Goal: Communication & Community: Connect with others

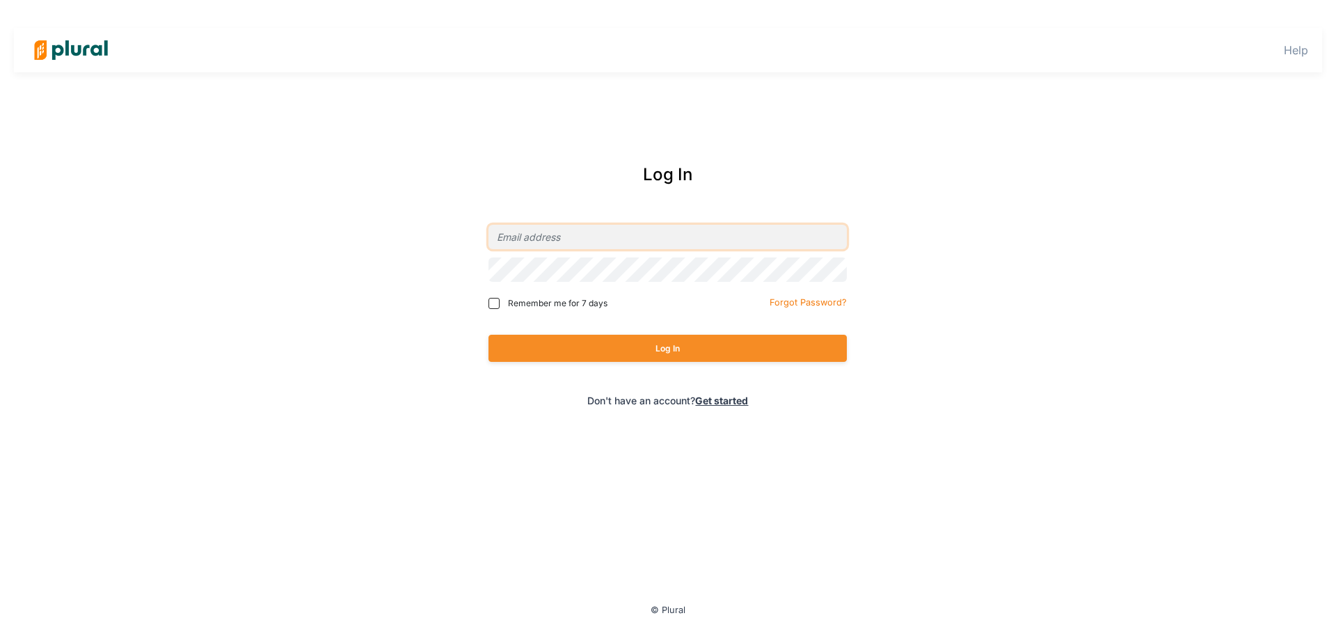
click at [585, 247] on input "email" at bounding box center [668, 237] width 358 height 24
type input "[EMAIL_ADDRESS][DOMAIN_NAME]"
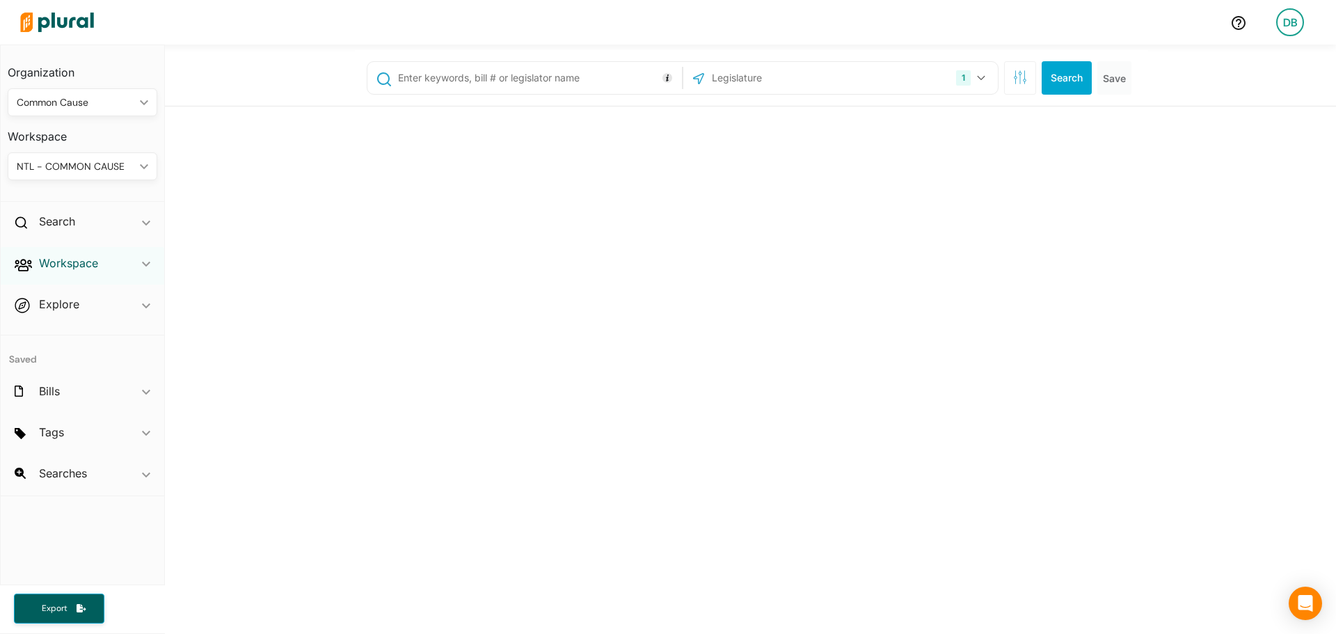
click at [94, 271] on h2 "Workspace" at bounding box center [68, 262] width 59 height 15
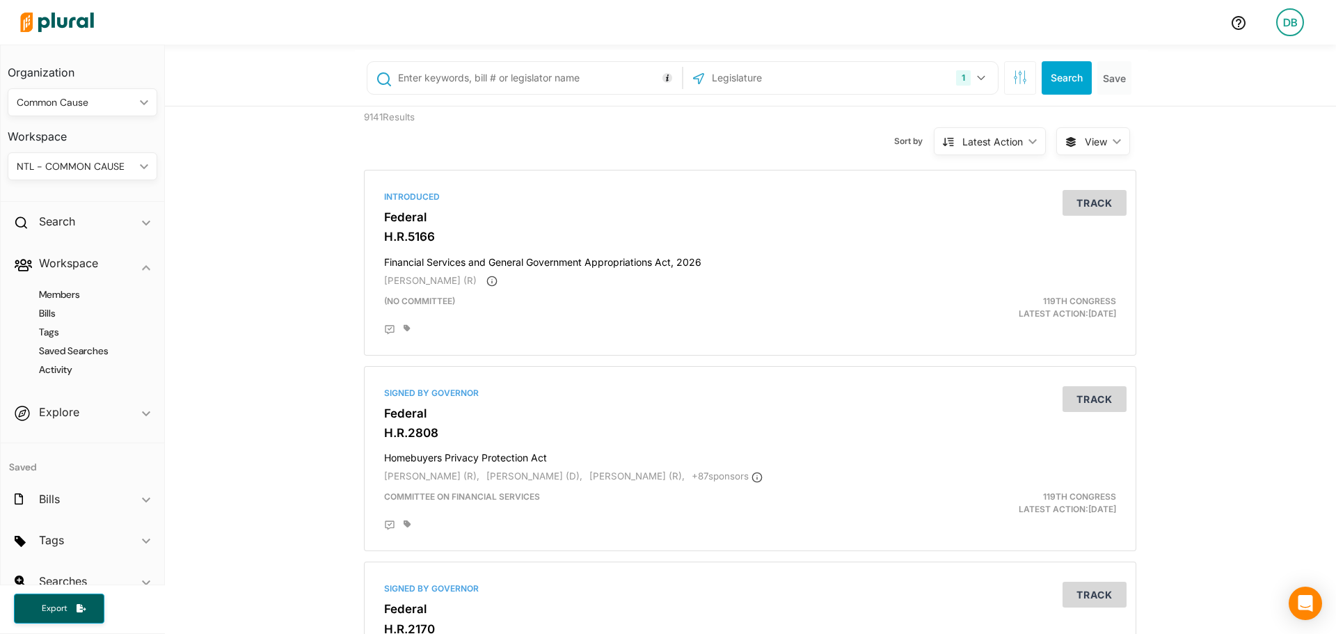
click at [69, 292] on h4 "Members" at bounding box center [86, 294] width 129 height 13
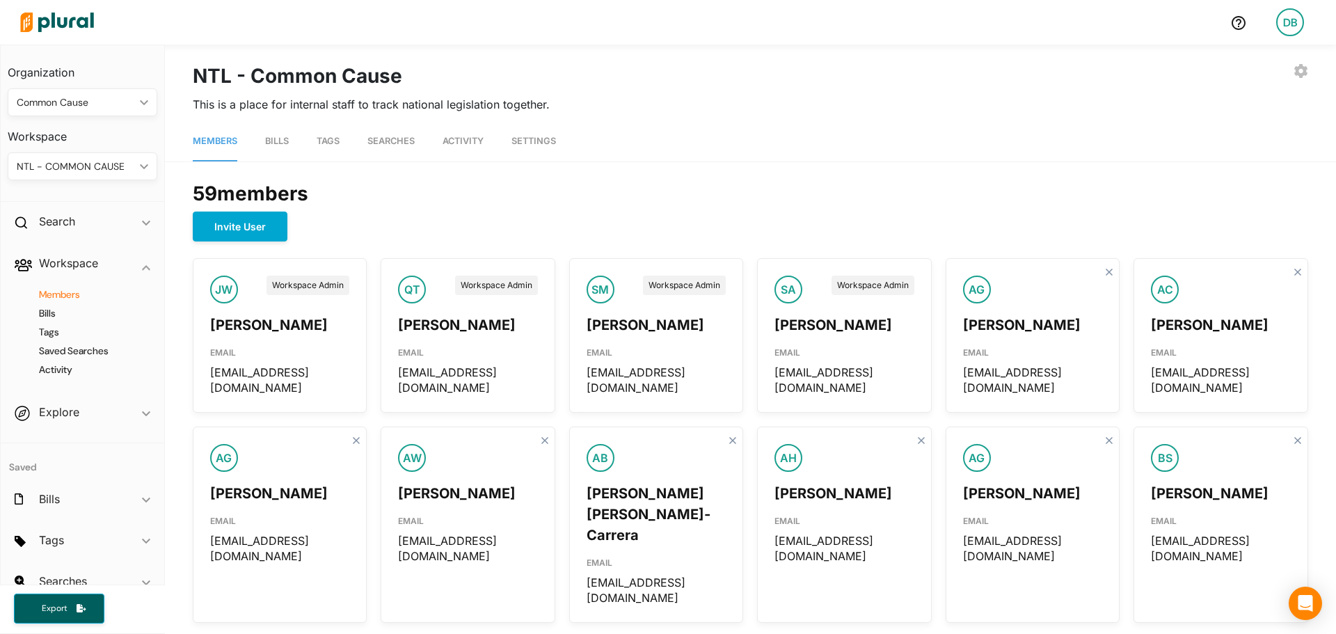
click at [221, 141] on span "Members" at bounding box center [215, 141] width 45 height 10
click at [102, 415] on div "Explore ic_keyboard_arrow_down" at bounding box center [83, 415] width 164 height 38
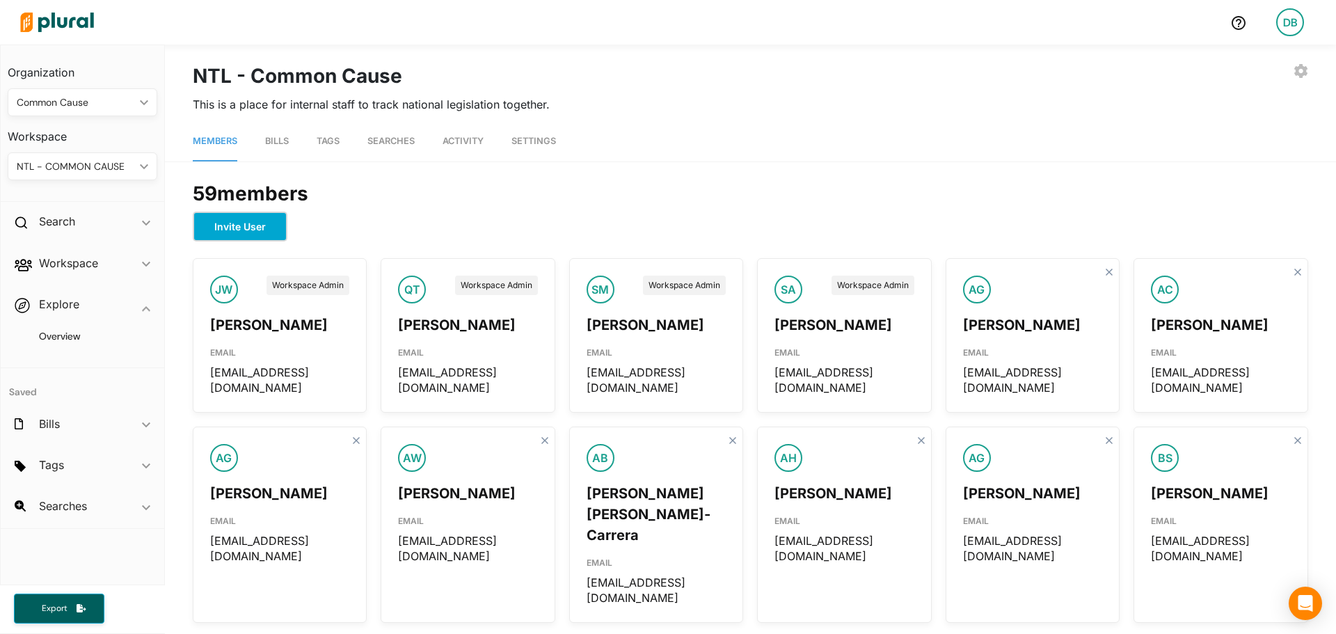
click at [237, 221] on button "Invite User" at bounding box center [240, 227] width 95 height 30
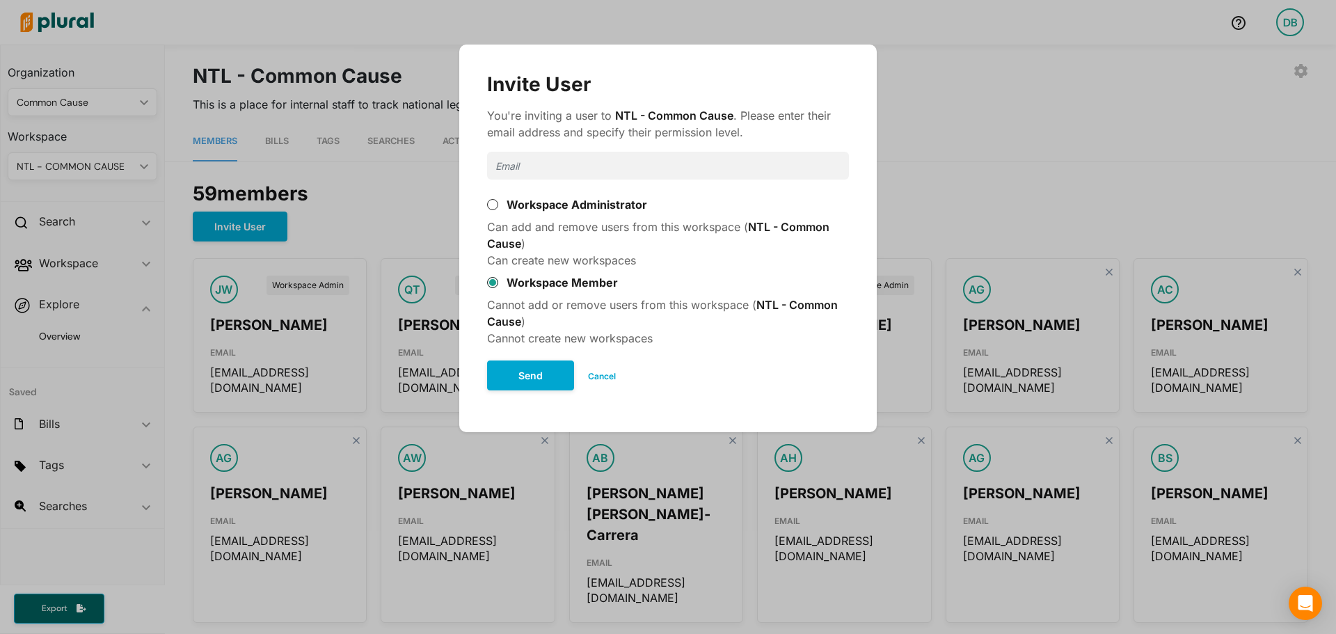
click at [607, 371] on button "Cancel" at bounding box center [602, 376] width 56 height 21
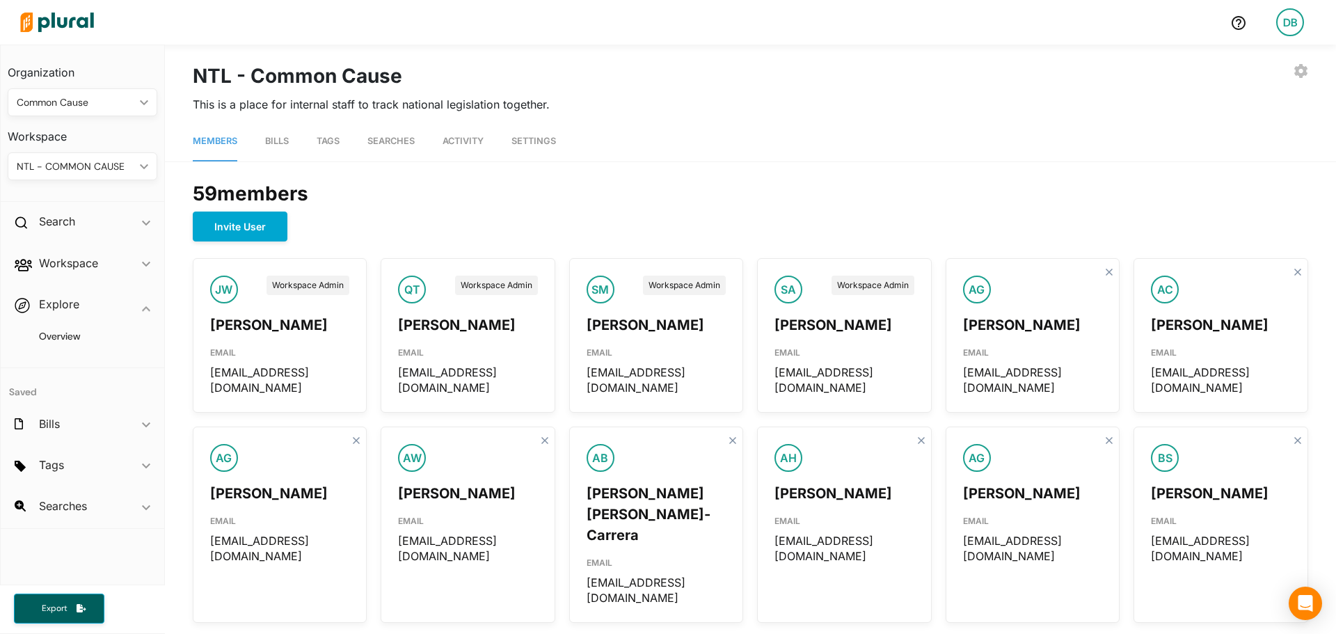
click at [1274, 75] on div "EXPORT BILLS INVITE USER EDIT WORKSPACE LEAVE WORKSPACE DELETE WORKSPACE NTL - …" at bounding box center [751, 75] width 1116 height 29
click at [1295, 73] on icon "button" at bounding box center [1301, 71] width 13 height 14
click at [347, 175] on div "59 member s" at bounding box center [751, 193] width 1116 height 36
click at [274, 145] on span "Bills" at bounding box center [277, 141] width 24 height 10
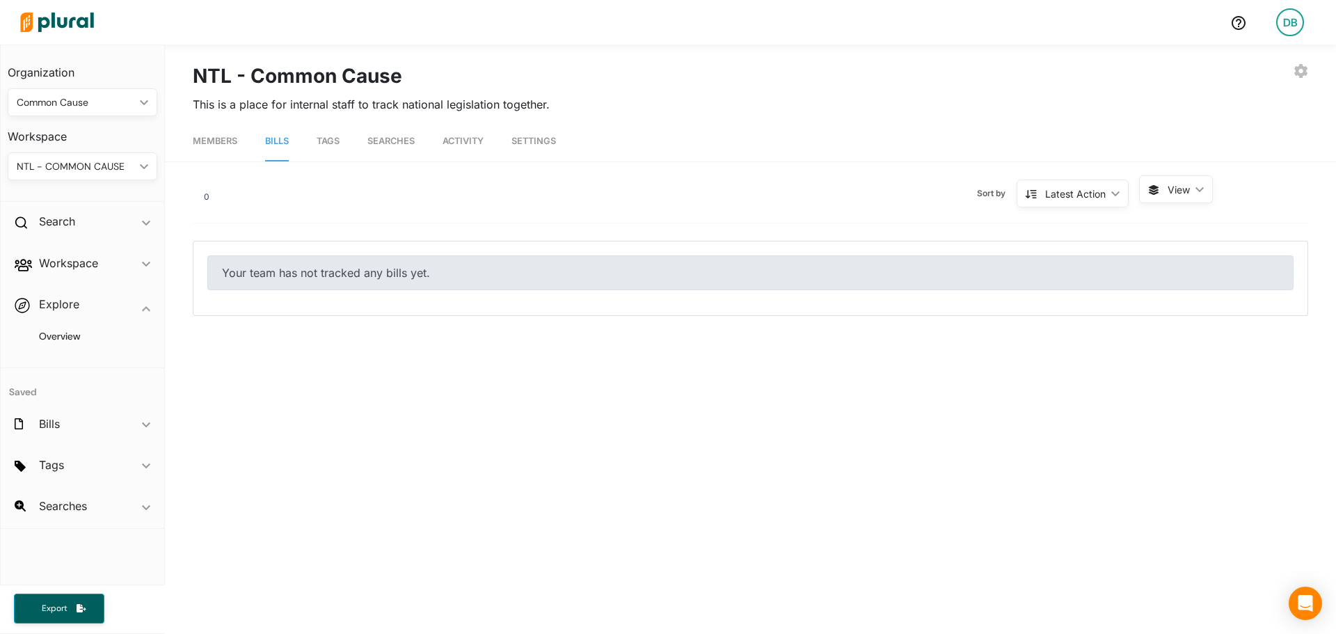
click at [335, 136] on span "Tags" at bounding box center [328, 141] width 23 height 10
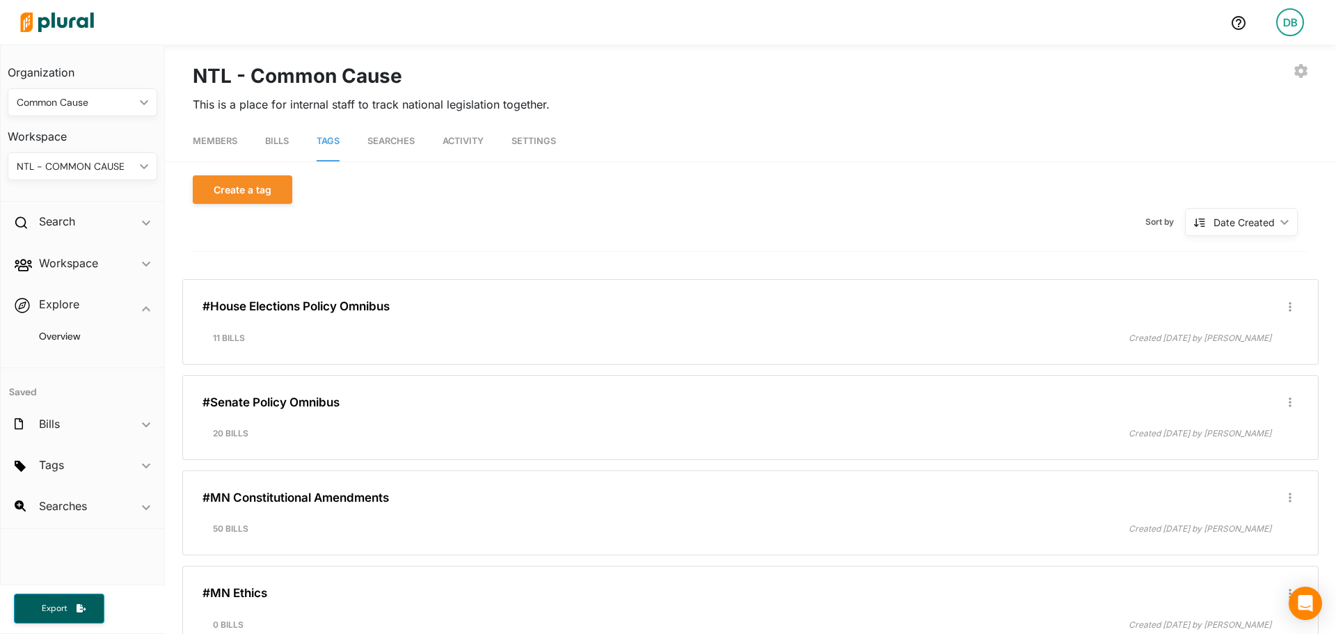
click at [409, 143] on span "Searches" at bounding box center [391, 141] width 47 height 10
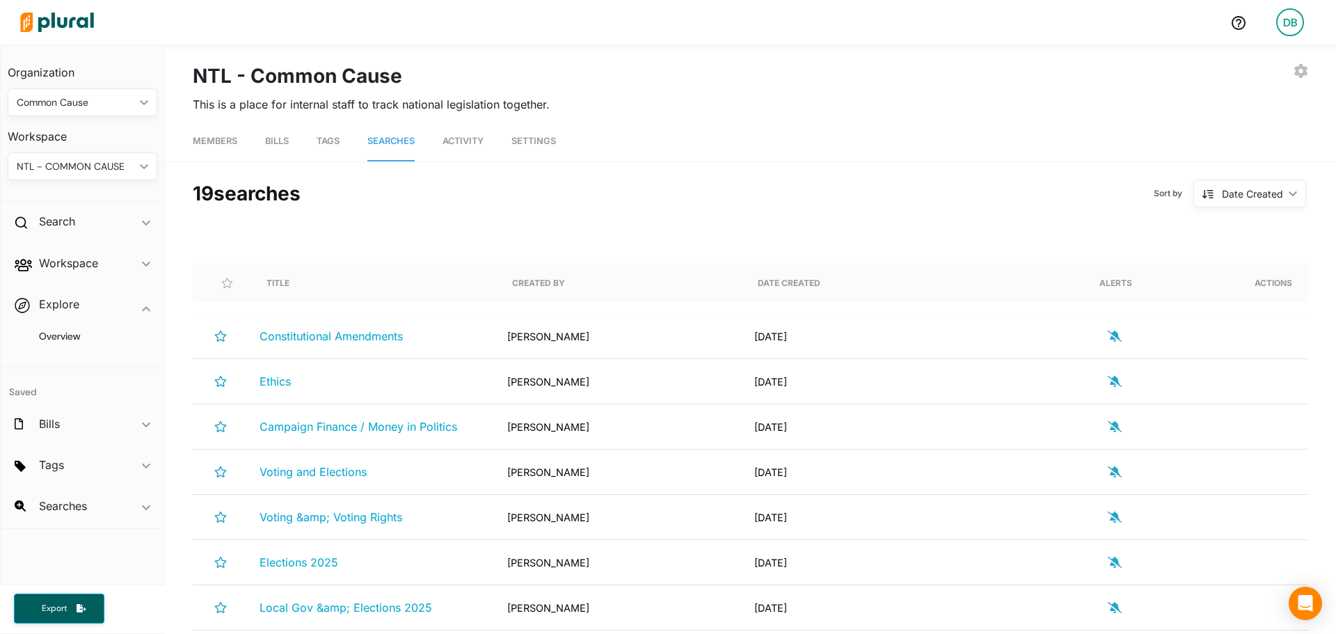
click at [473, 141] on span "Activity" at bounding box center [463, 141] width 41 height 10
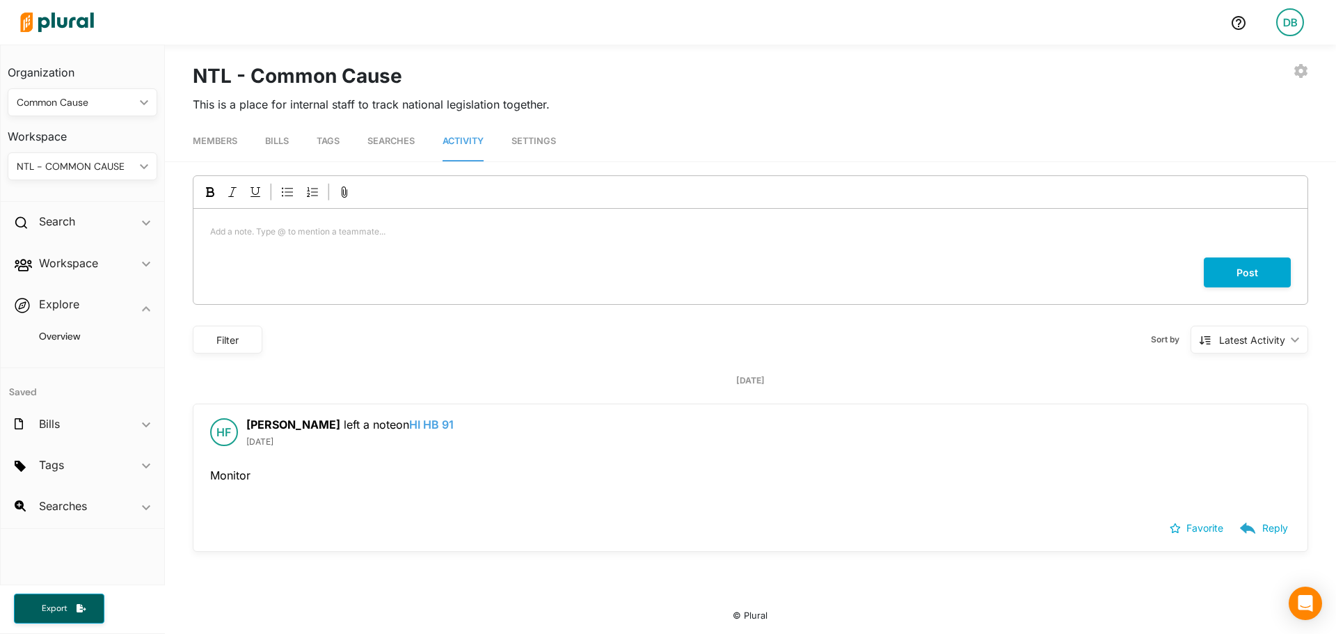
click at [538, 146] on link "Settings" at bounding box center [534, 142] width 45 height 40
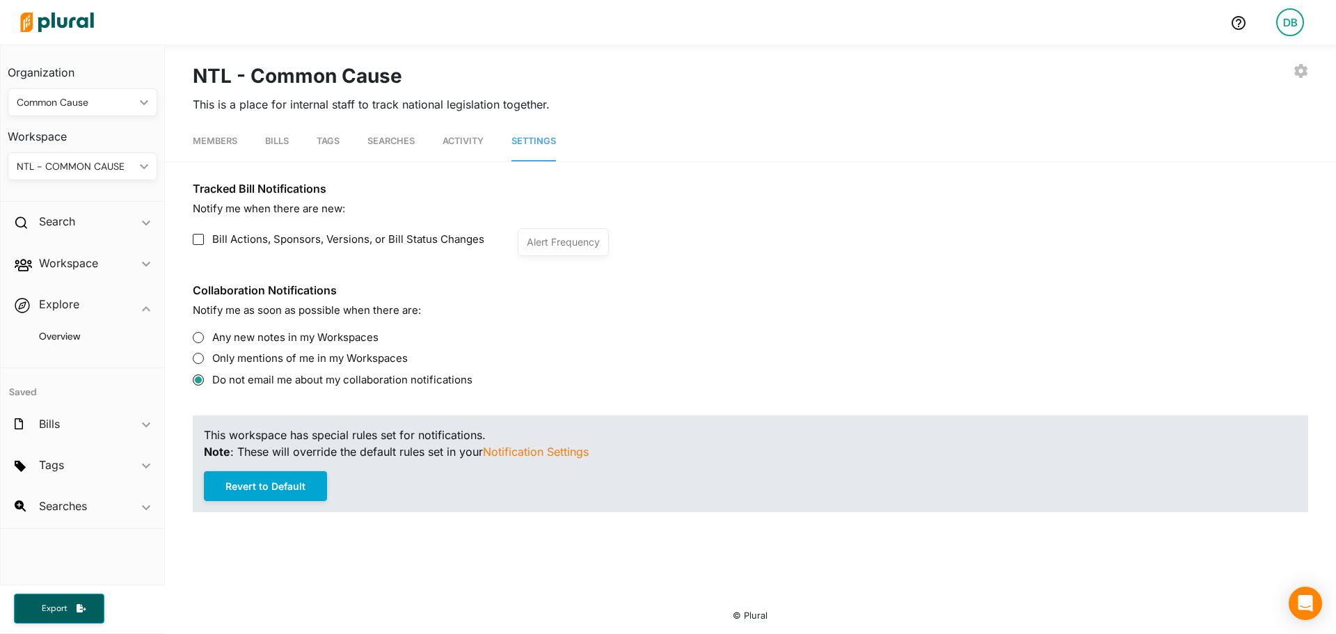
click at [223, 136] on span "Members" at bounding box center [215, 141] width 45 height 10
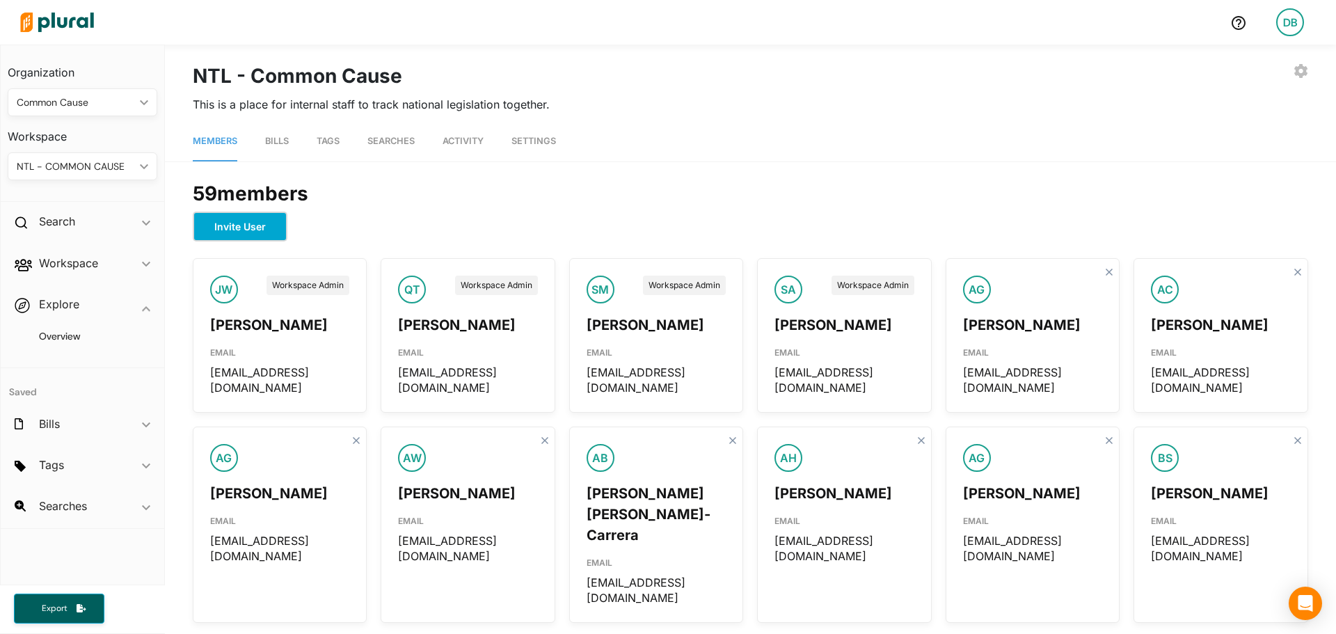
click at [248, 225] on button "Invite User" at bounding box center [240, 227] width 95 height 30
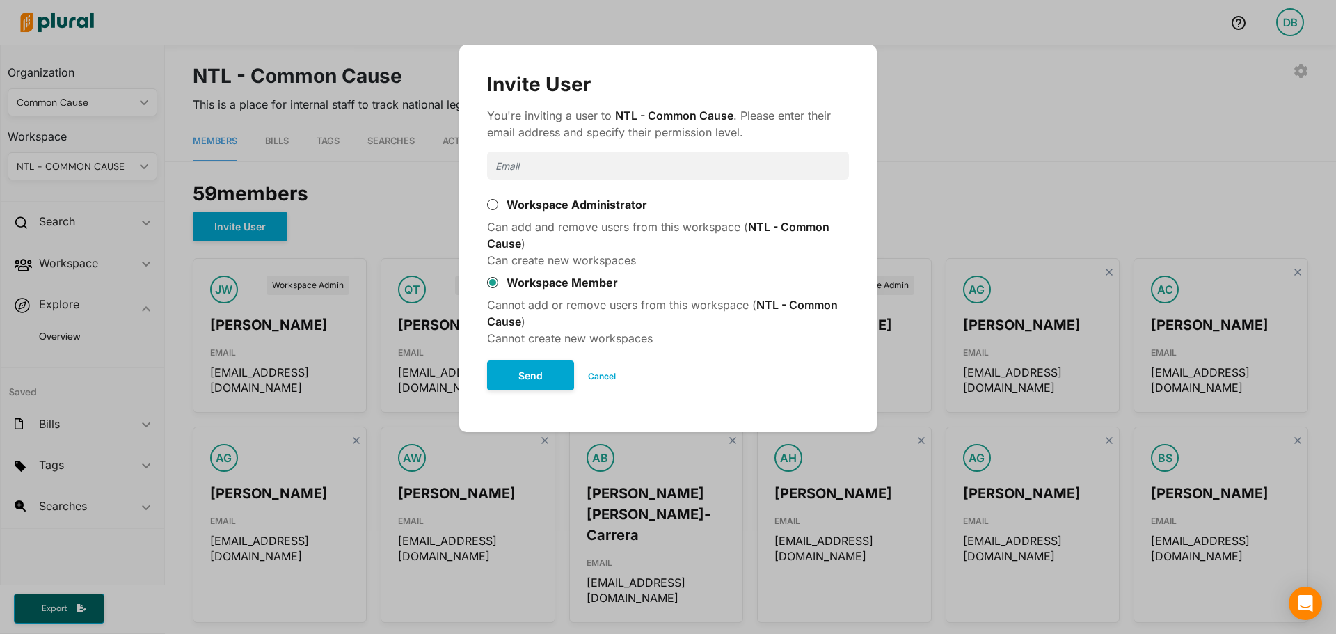
click at [576, 172] on input "Modal" at bounding box center [668, 166] width 362 height 28
type input "[EMAIL_ADDRESS][DOMAIN_NAME]"
click at [717, 375] on div "Send Cancel" at bounding box center [668, 376] width 362 height 58
click at [503, 368] on button "Send" at bounding box center [530, 376] width 87 height 30
